Goal: Task Accomplishment & Management: Use online tool/utility

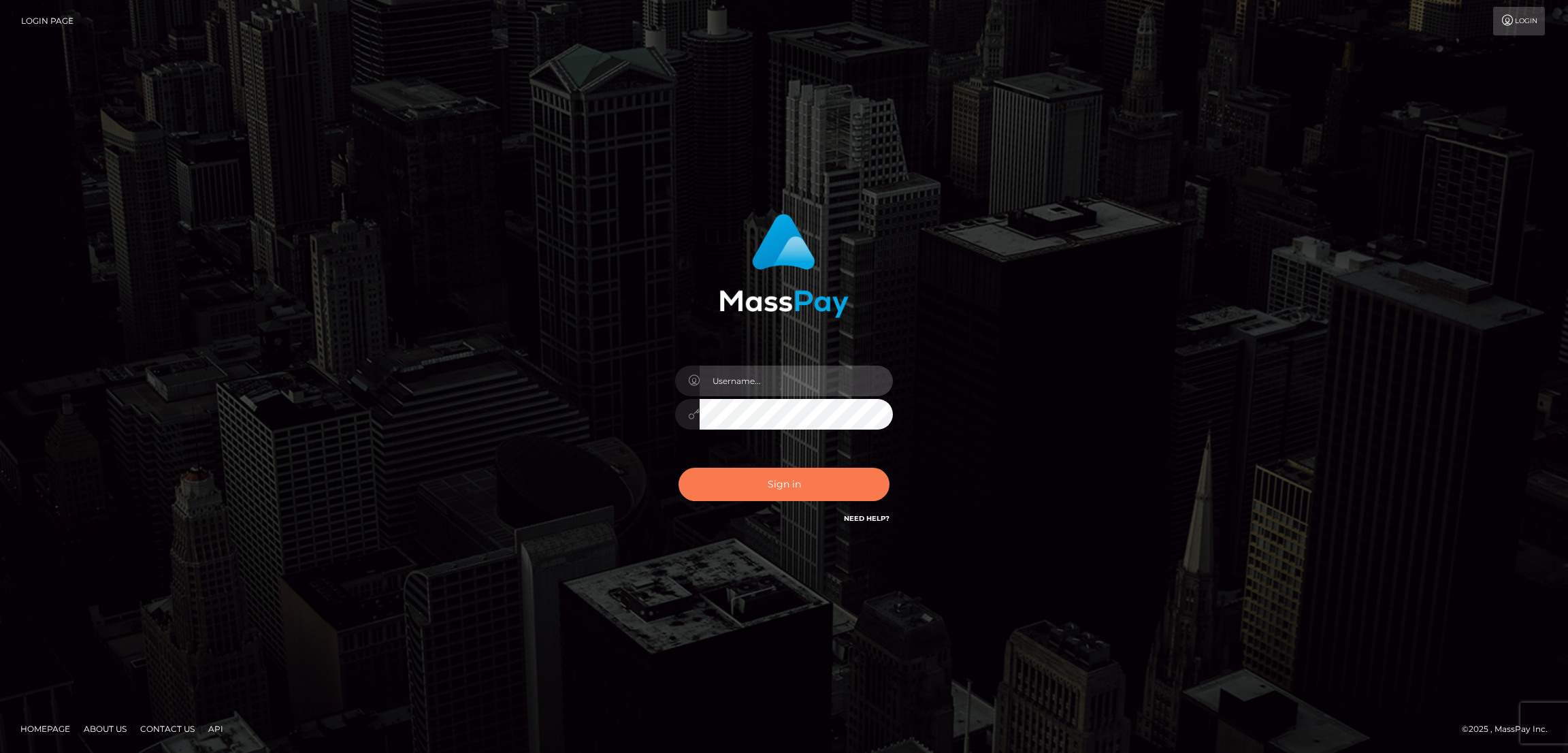
type input "by.es2"
click at [789, 486] on button "Sign in" at bounding box center [783, 484] width 211 height 33
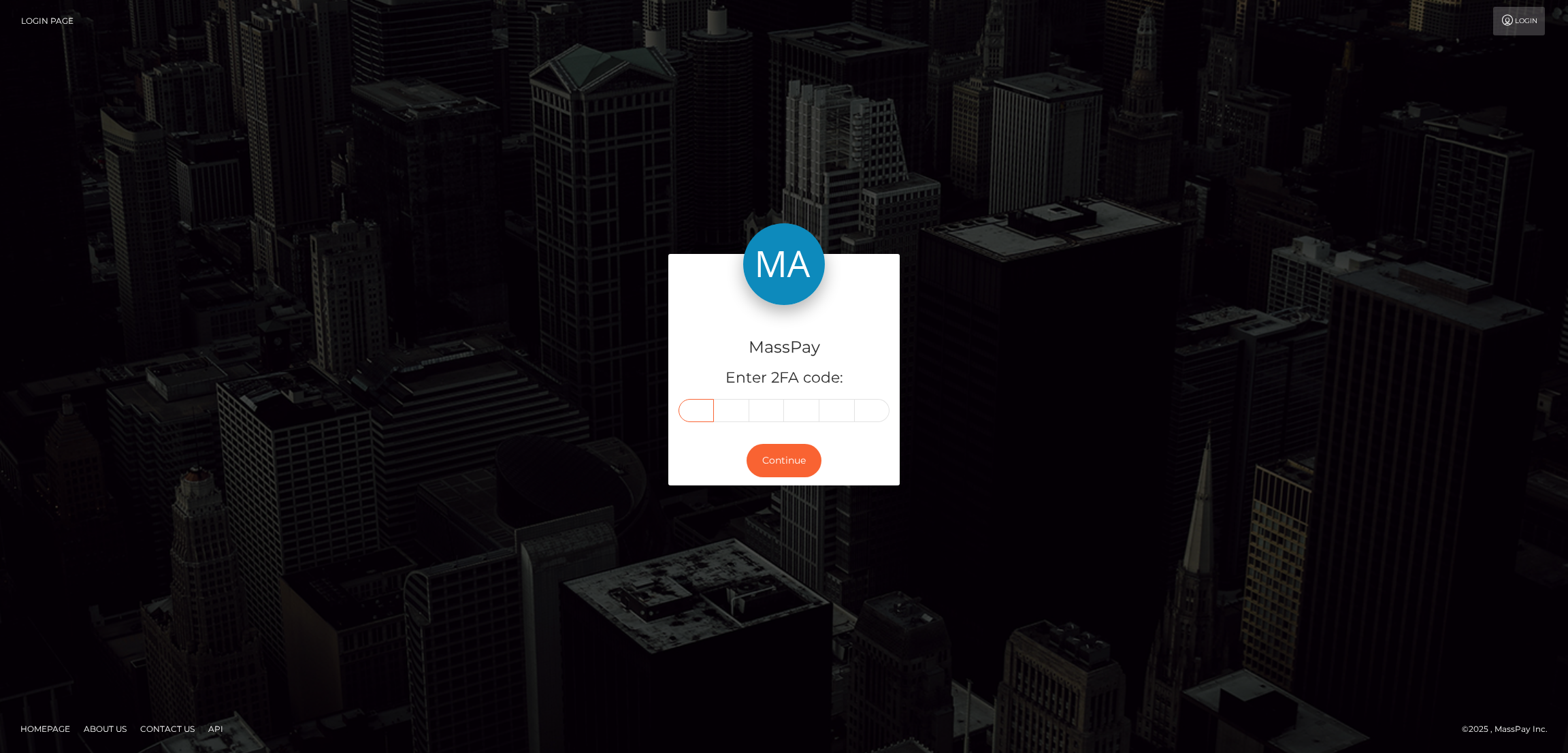
click at [698, 406] on input "text" at bounding box center [696, 411] width 36 height 23
paste input "2"
type input "2"
type input "3"
type input "0"
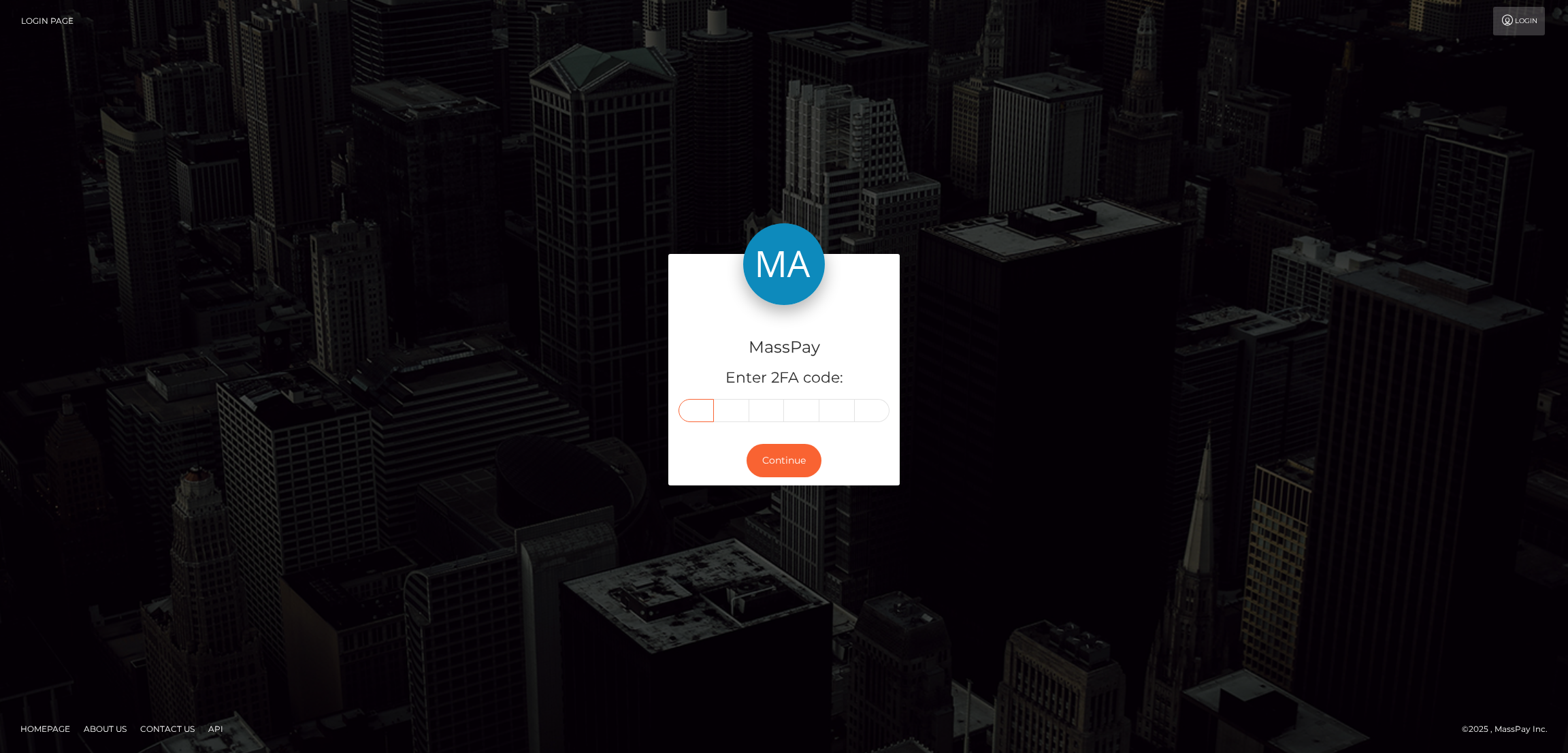
type input "1"
type input "4"
type input "7"
click at [789, 457] on button "Continue" at bounding box center [784, 461] width 75 height 33
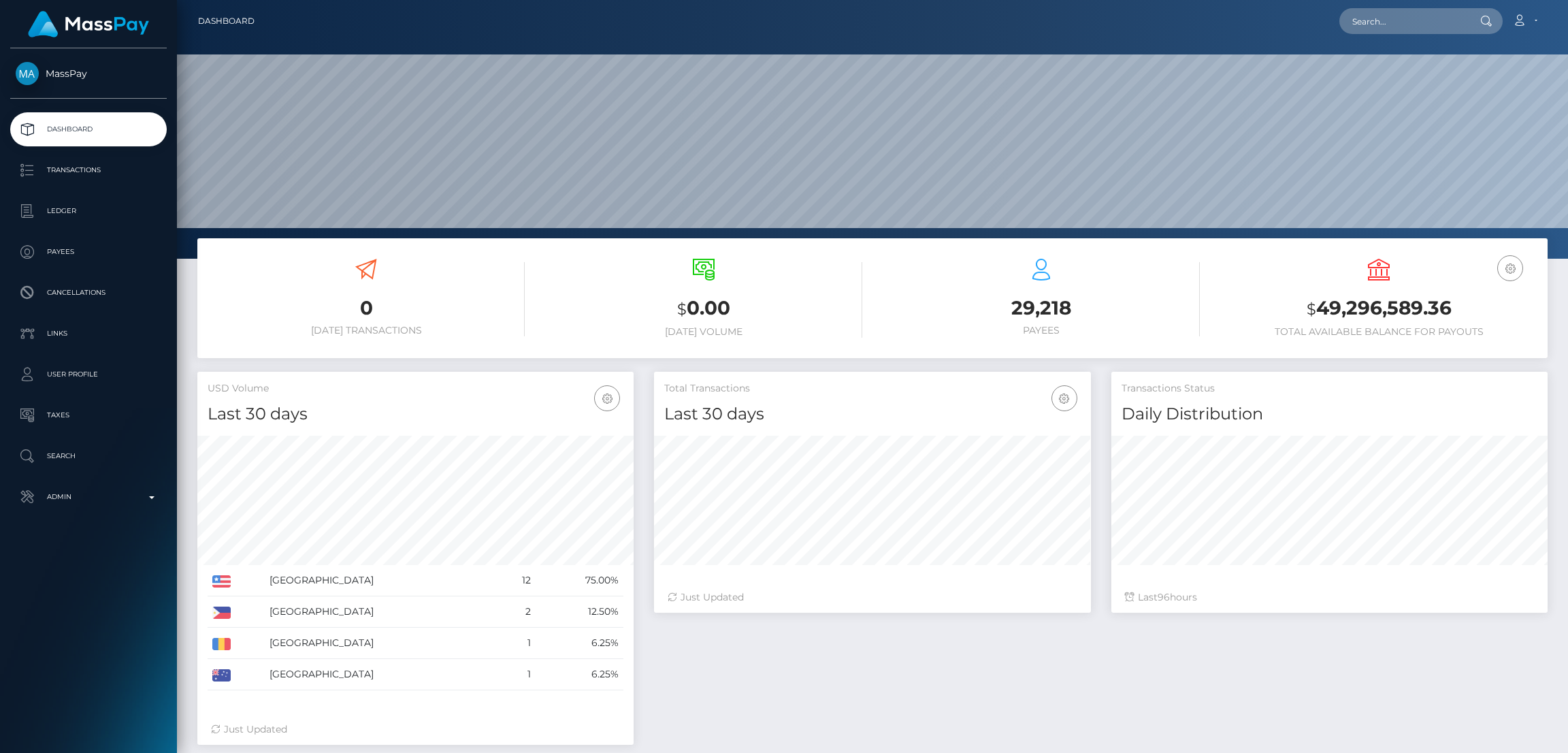
scroll to position [373, 436]
click at [1389, 19] on input "text" at bounding box center [1403, 21] width 128 height 26
paste input "cruelrice@gmail.com"
type input "cruelrice@gmail.com"
click at [1366, 71] on link "LISA MARIE MACHI" at bounding box center [1394, 70] width 109 height 25
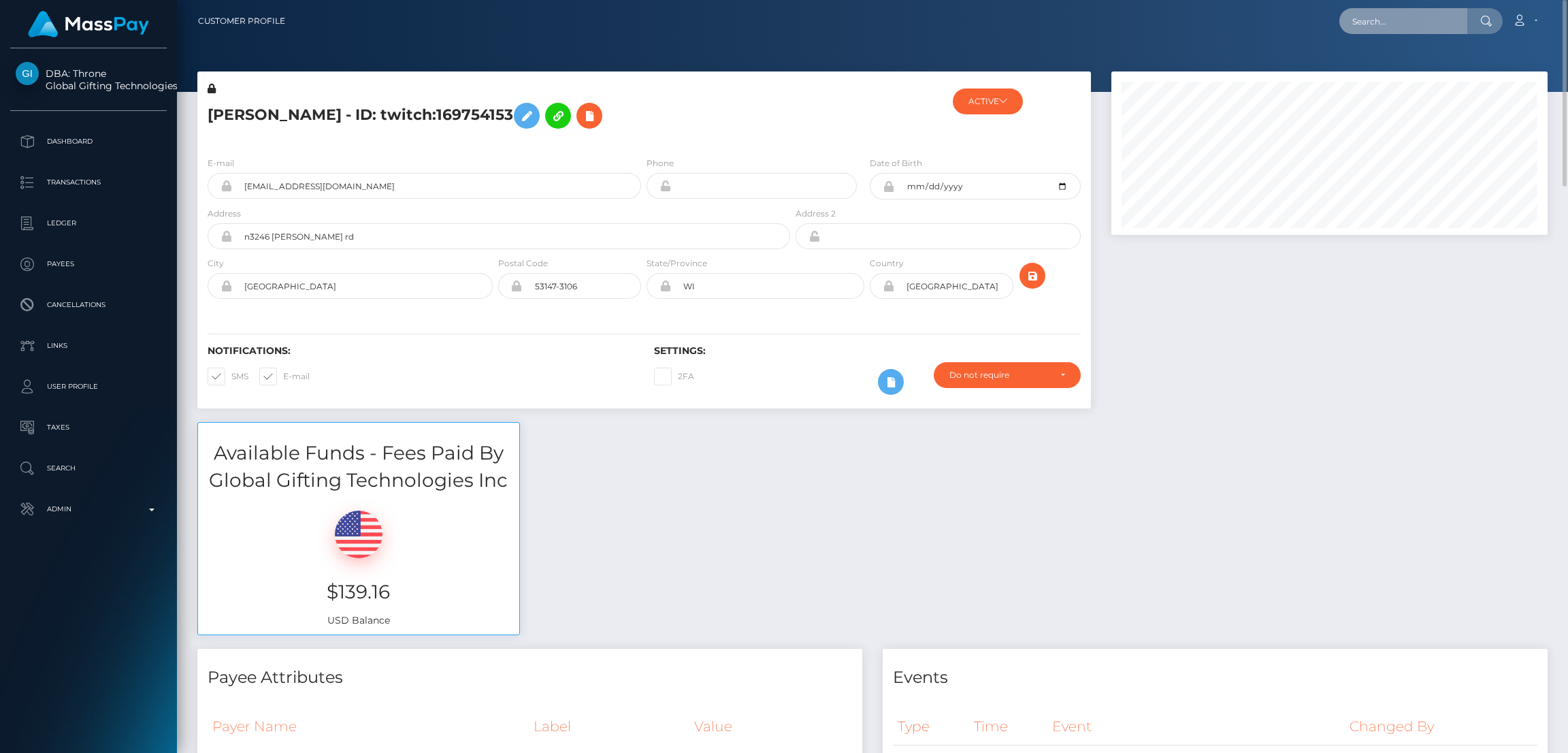
click at [1388, 26] on input "text" at bounding box center [1403, 21] width 128 height 26
paste input "[EMAIL_ADDRESS][DOMAIN_NAME]"
type input "[EMAIL_ADDRESS][DOMAIN_NAME]"
click at [1378, 70] on link "Tracy Bourgeois" at bounding box center [1394, 70] width 109 height 25
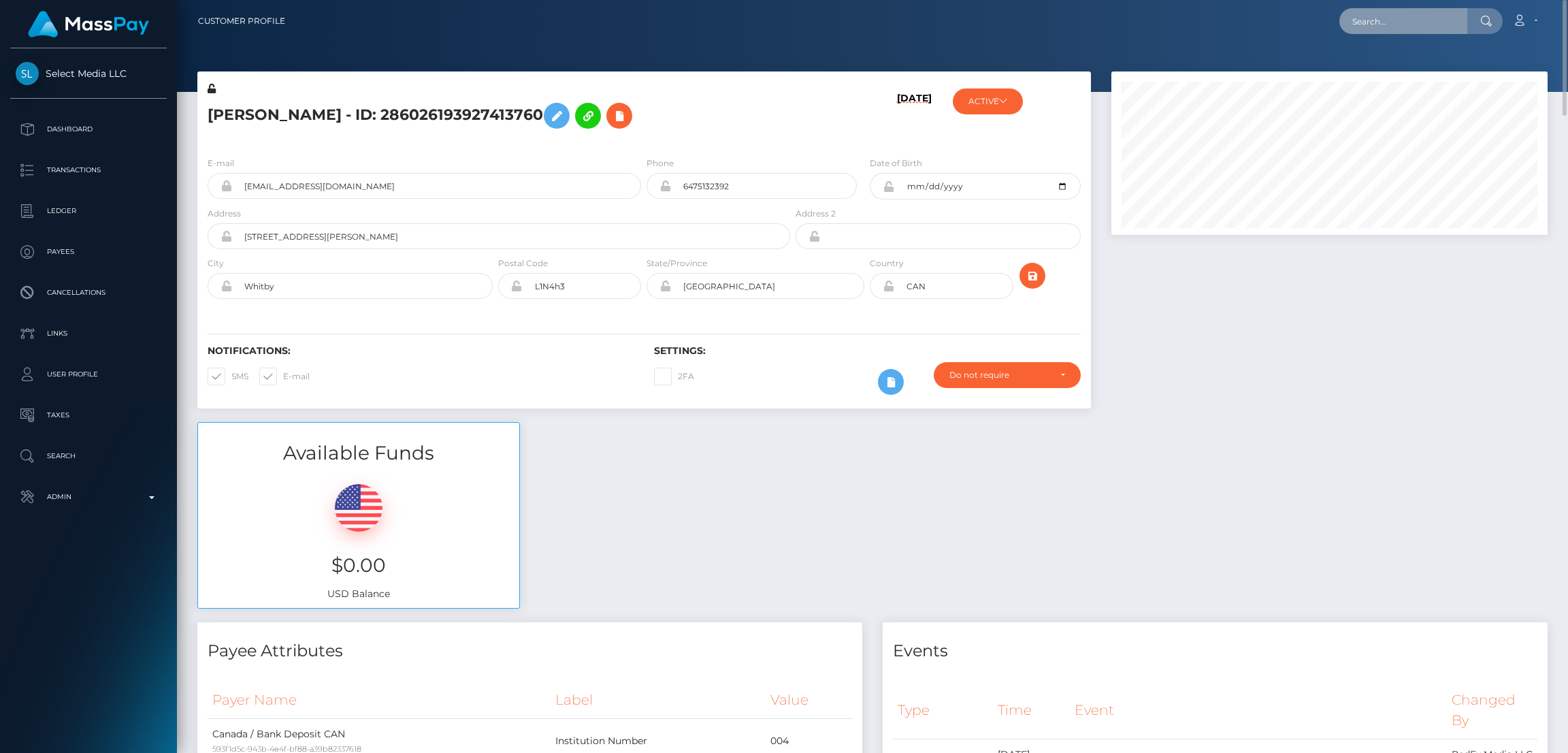
click at [1375, 20] on input "text" at bounding box center [1403, 21] width 128 height 26
paste input "[EMAIL_ADDRESS][DOMAIN_NAME]"
type input "[EMAIL_ADDRESS][DOMAIN_NAME]"
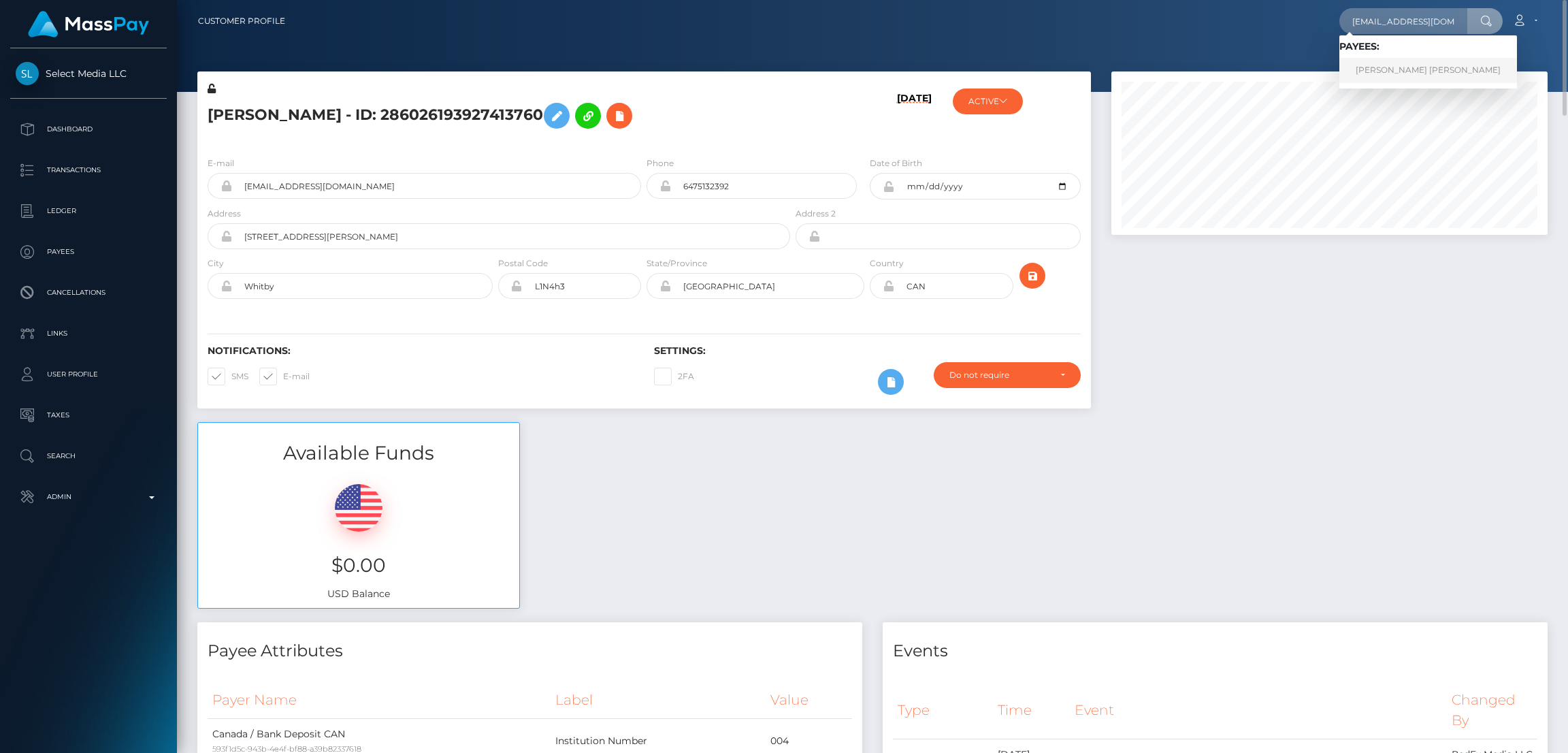
click at [1396, 68] on link "[PERSON_NAME] [PERSON_NAME]" at bounding box center [1428, 70] width 177 height 25
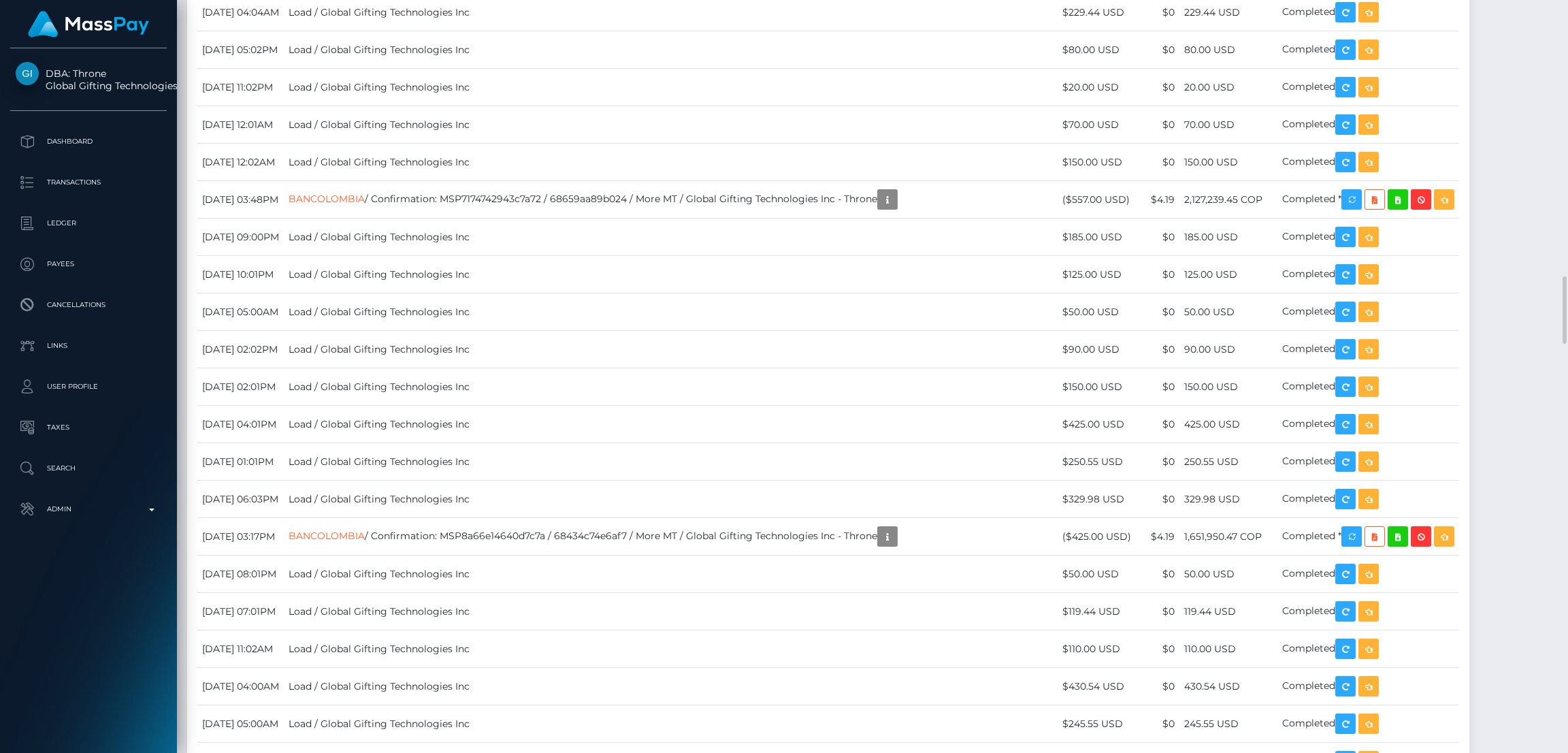
scroll to position [3370, 0]
